Goal: Information Seeking & Learning: Learn about a topic

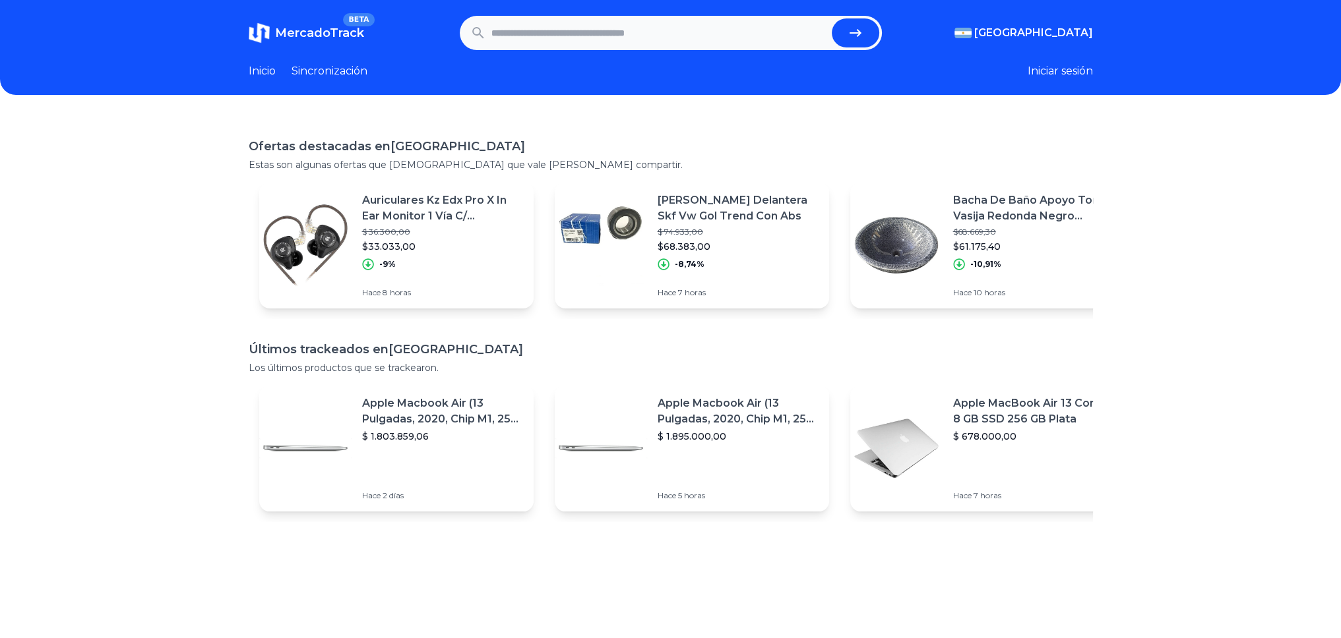
click at [696, 39] on input "text" at bounding box center [658, 32] width 335 height 29
click at [659, 33] on input "text" at bounding box center [658, 32] width 335 height 29
type input "*******"
click at [832, 18] on button "submit" at bounding box center [855, 32] width 47 height 29
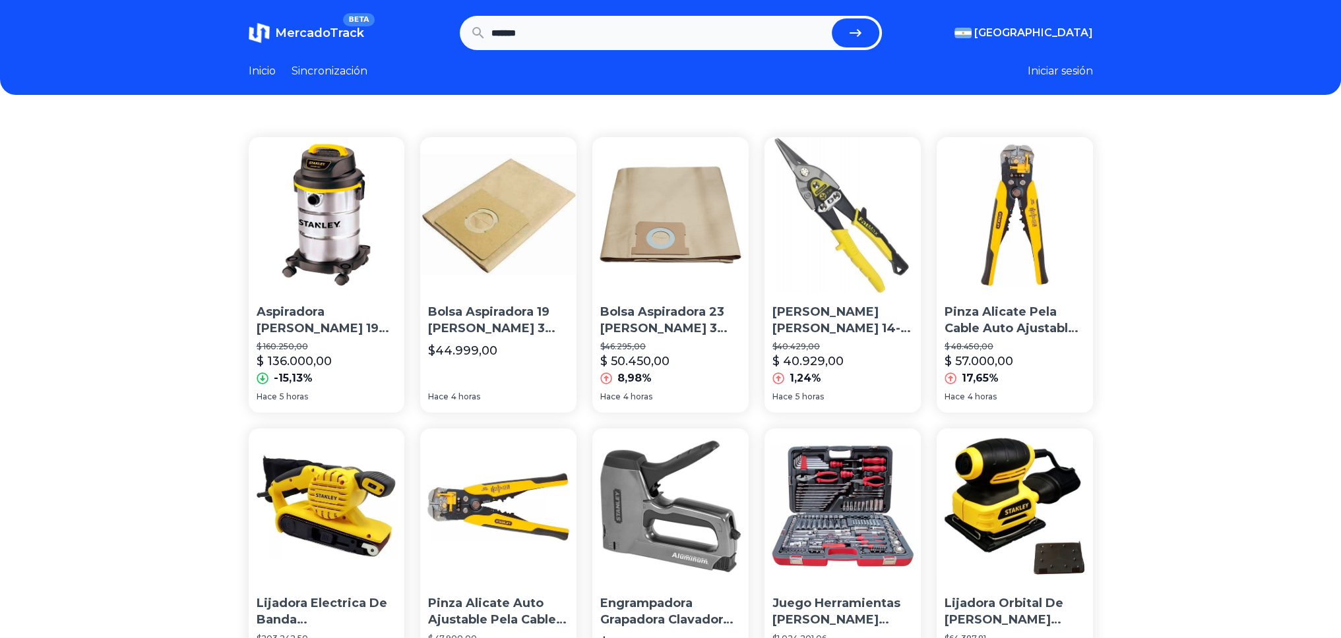
click at [354, 338] on div "Aspiradora Stanley 19 Lts 220v 1300w Sl18138 $ 160.250,00 $ 136.000,00 -15,13%" at bounding box center [327, 343] width 156 height 88
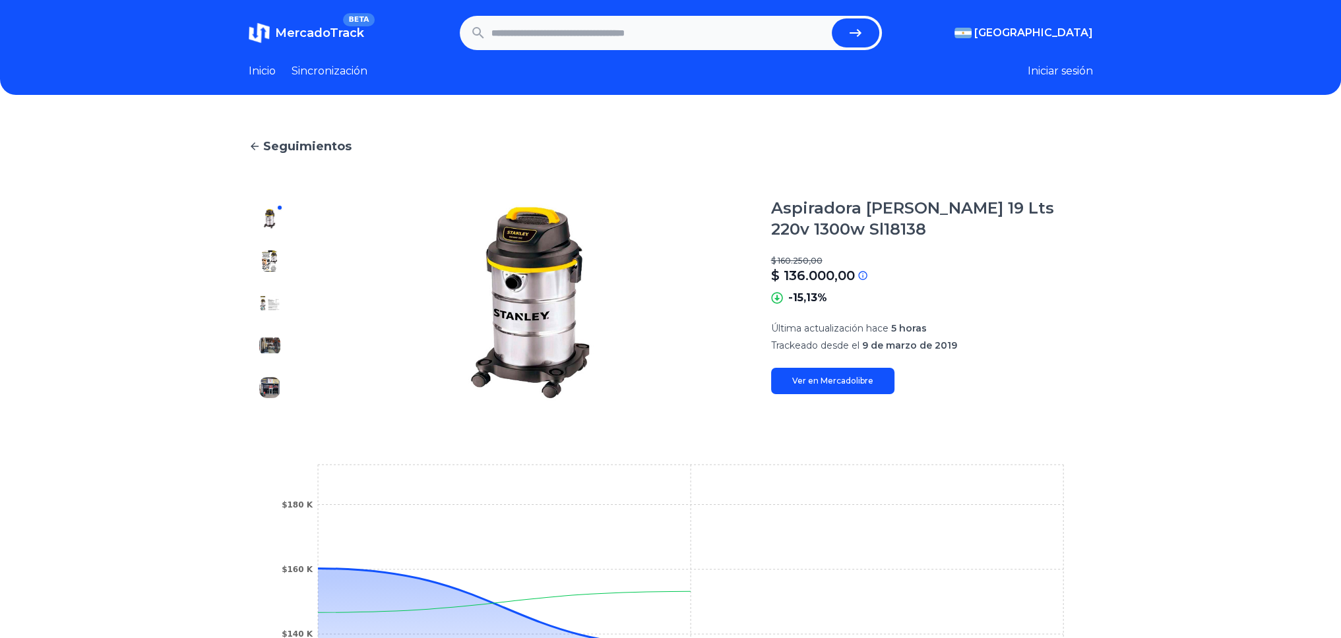
drag, startPoint x: 1170, startPoint y: 234, endPoint x: 1135, endPoint y: 195, distance: 52.8
click at [1170, 234] on div "Seguimientos Aspiradora Stanley 19 Lts 220v 1300w Sl18138 $ 160.250,00 $ 136.00…" at bounding box center [670, 461] width 1341 height 690
